Goal: Information Seeking & Learning: Find specific fact

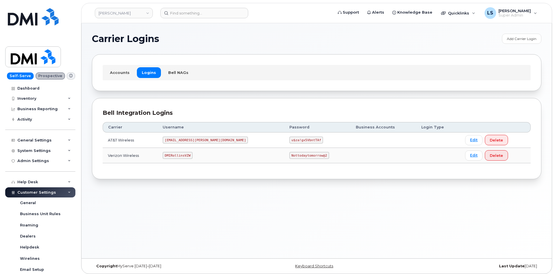
click at [289, 156] on code "Nottodaytomorrow@2" at bounding box center [308, 155] width 39 height 7
copy code "Nottodaytomorrow@2"
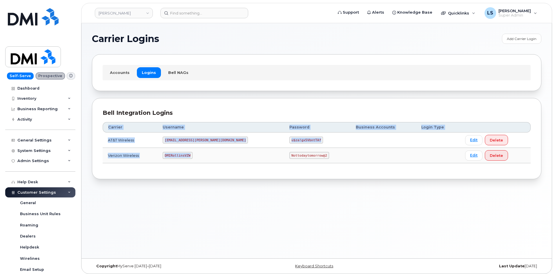
click at [224, 162] on div "Carrier Username Password Business Accounts Login Type AT&T Wireless [EMAIL_ADD…" at bounding box center [317, 143] width 428 height 52
